Goal: Find contact information: Find contact information

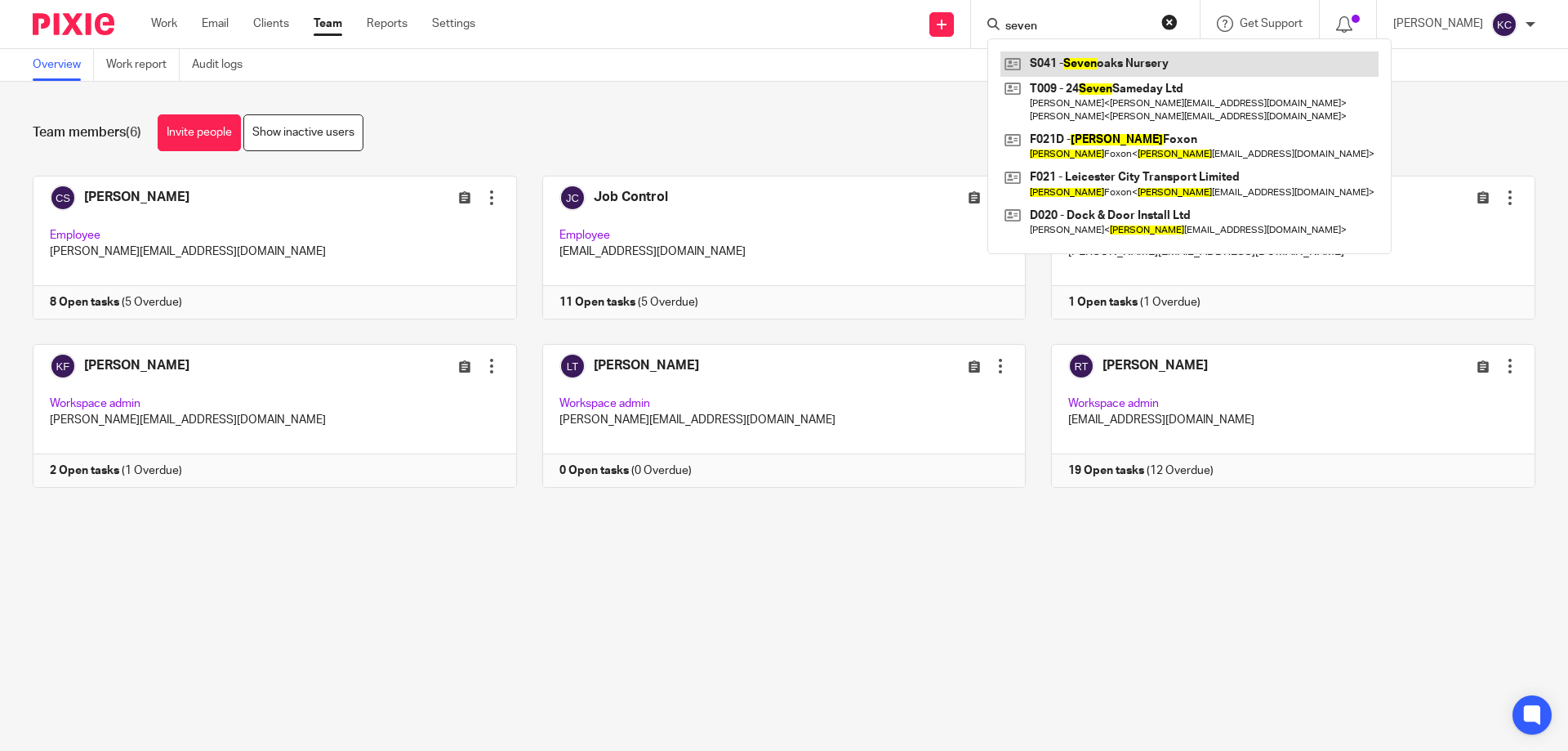
type input "seven"
click at [1077, 67] on link at bounding box center [1189, 63] width 378 height 25
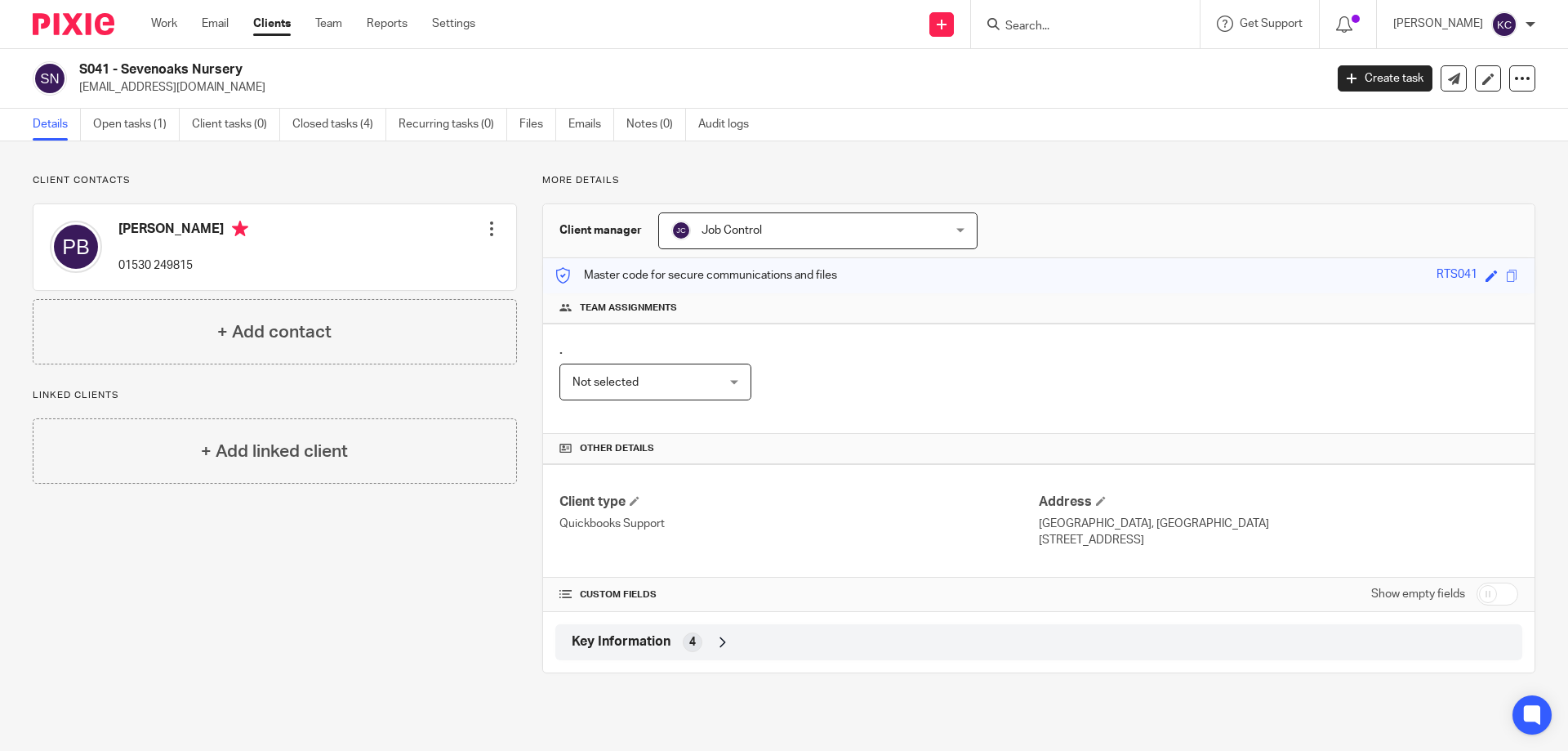
drag, startPoint x: 263, startPoint y: 89, endPoint x: 74, endPoint y: 94, distance: 189.1
click at [74, 94] on div "S041 - Sevenoaks Nursery [EMAIL_ADDRESS][DOMAIN_NAME]" at bounding box center [673, 78] width 1281 height 35
copy p "[EMAIL_ADDRESS][DOMAIN_NAME]"
click at [806, 46] on div "Send new email Create task Add client Get Support Contact Support Help Document…" at bounding box center [1034, 24] width 1068 height 48
